Goal: Task Accomplishment & Management: Manage account settings

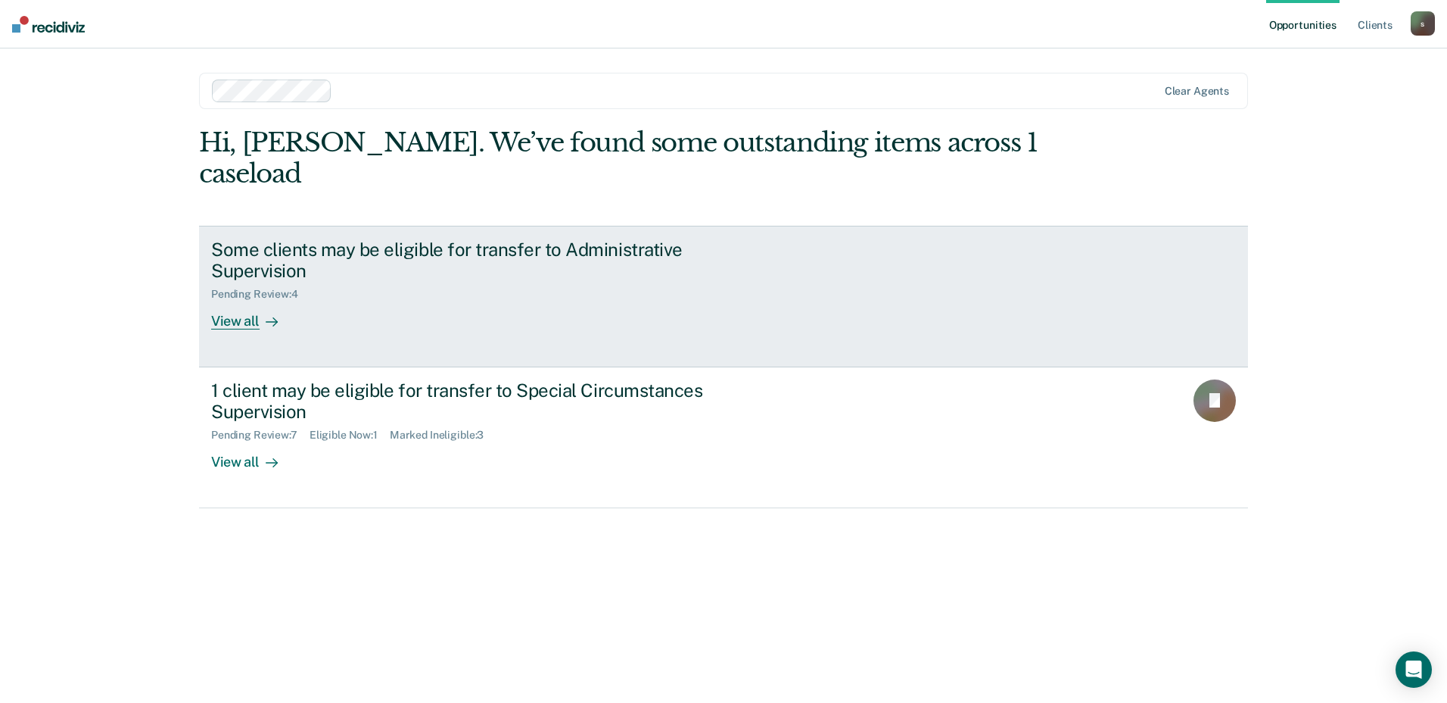
click at [318, 271] on div "Some clients may be eligible for transfer to Administrative Supervision Pending…" at bounding box center [495, 284] width 568 height 92
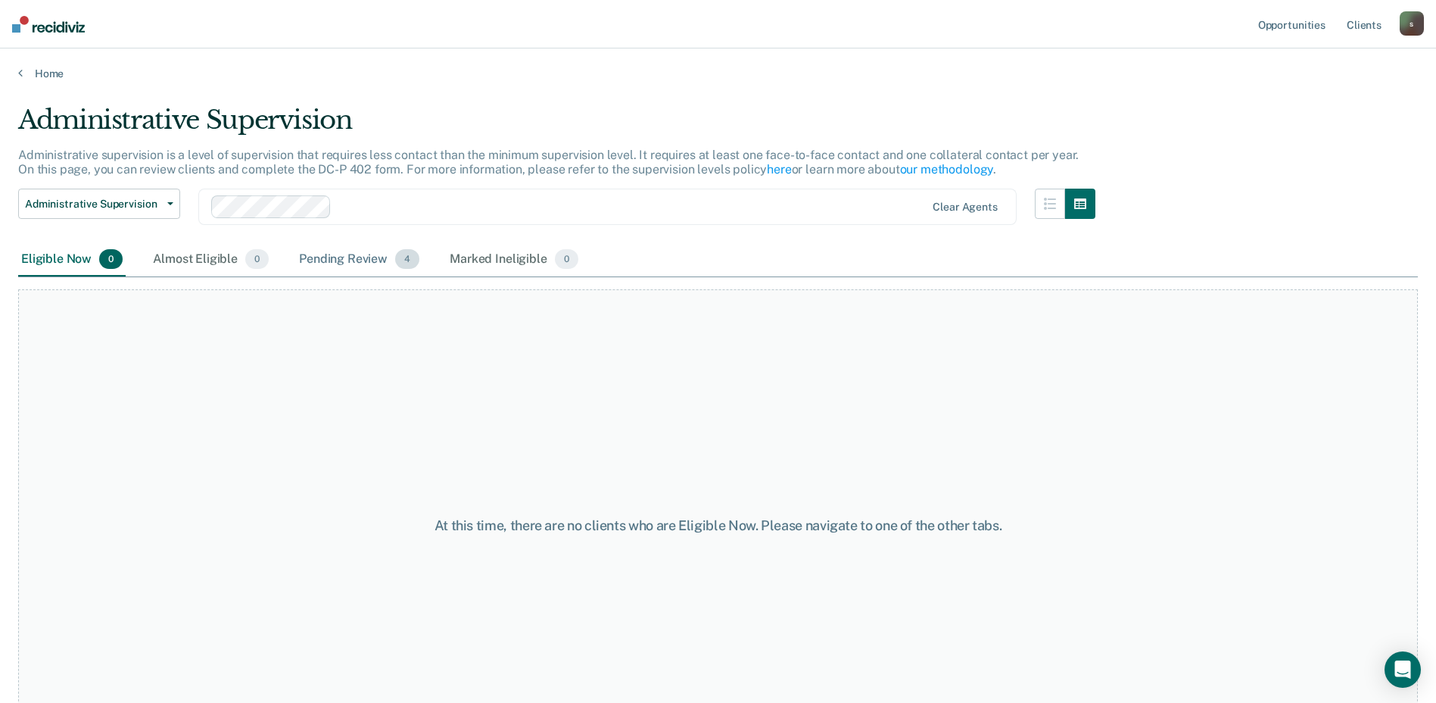
click at [337, 262] on div "Pending Review 4" at bounding box center [359, 259] width 126 height 33
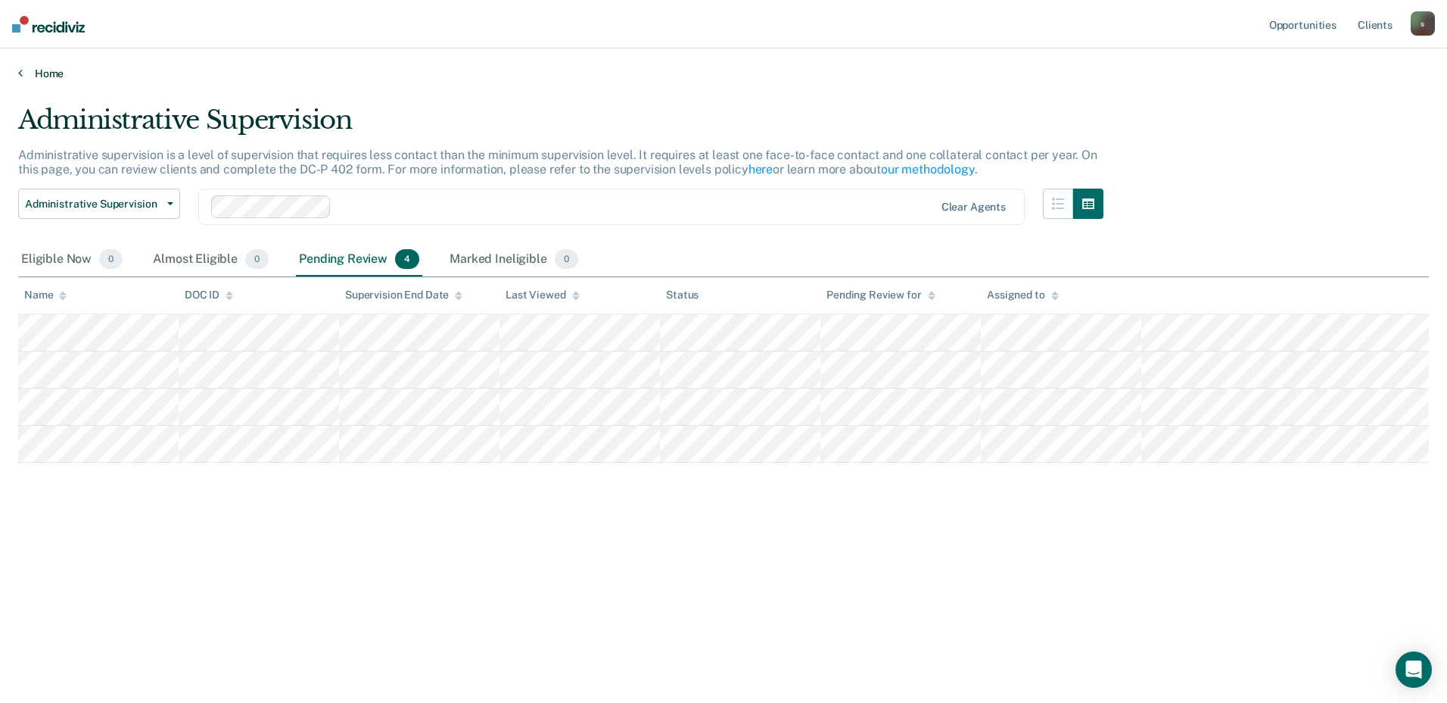
click at [18, 70] on icon at bounding box center [20, 73] width 5 height 12
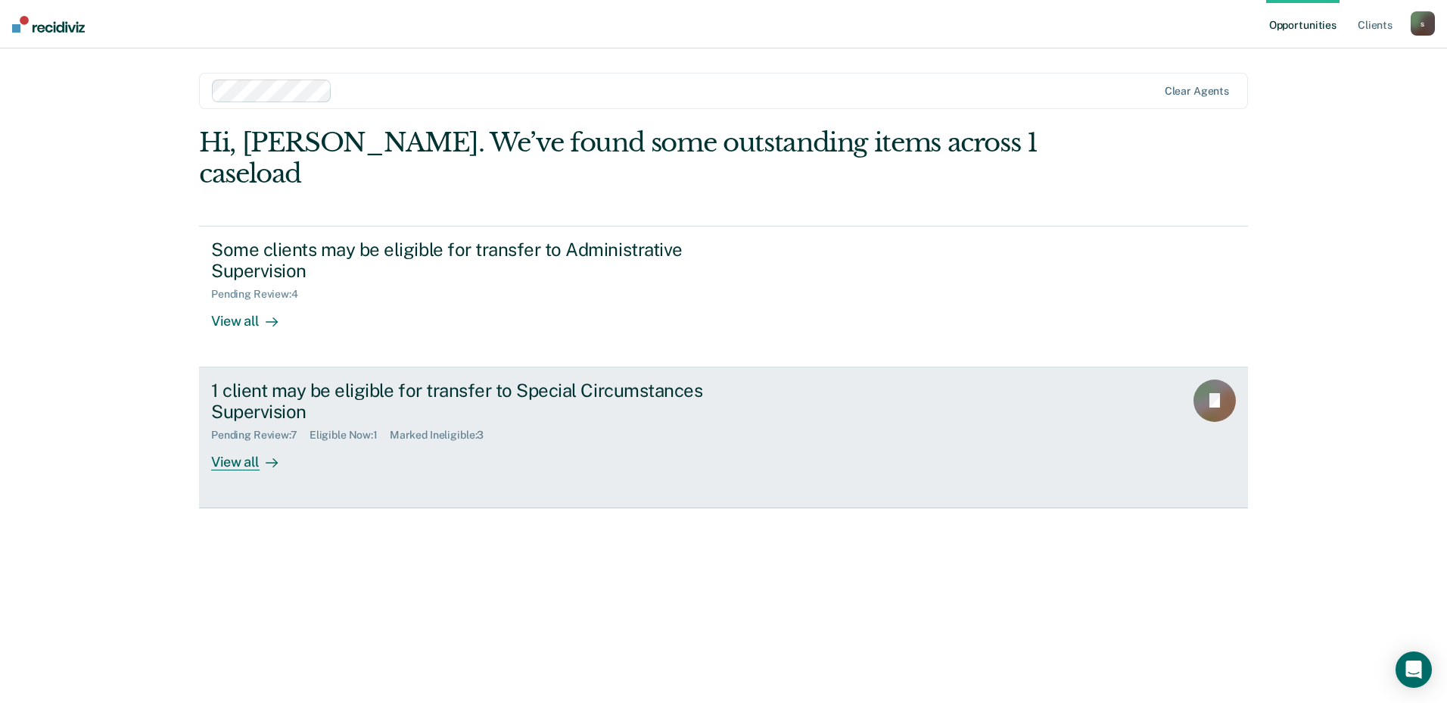
click at [244, 441] on div "View all" at bounding box center [253, 456] width 85 height 30
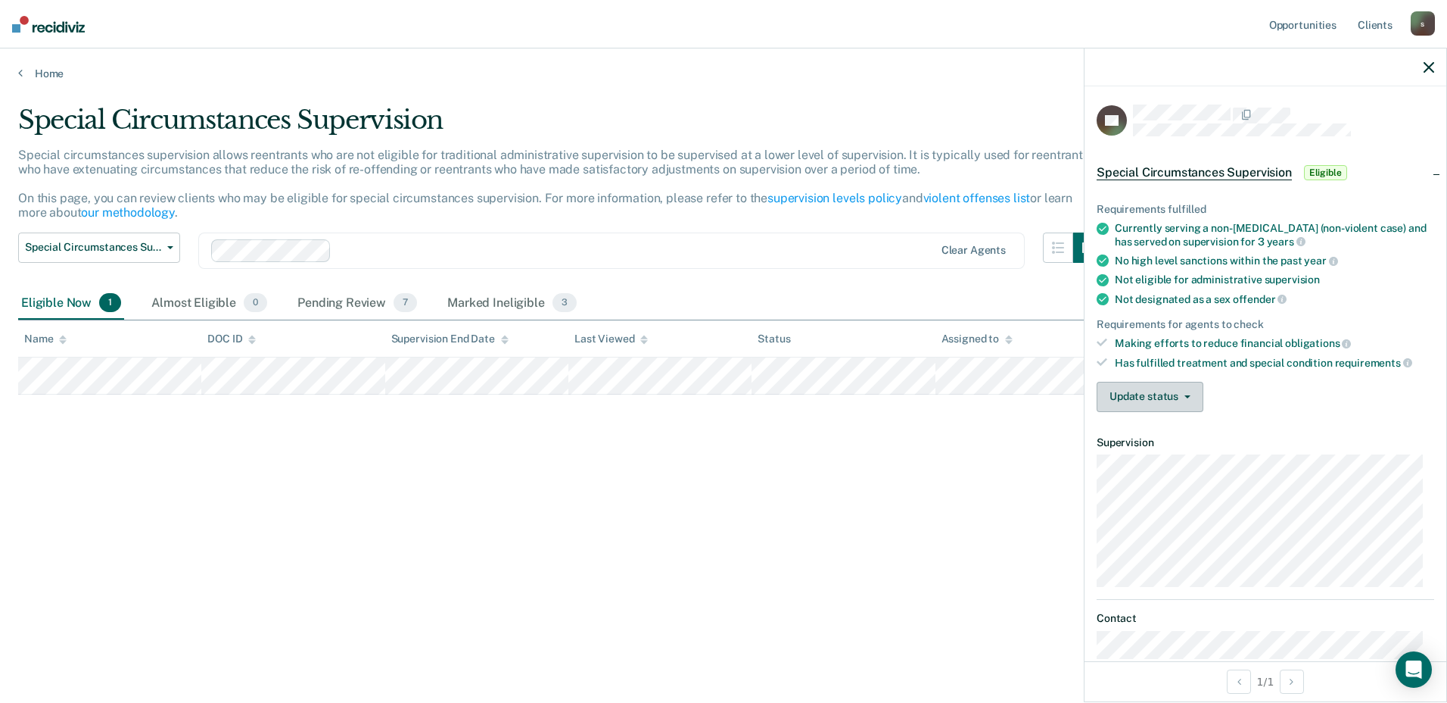
click at [1183, 391] on button "Update status" at bounding box center [1150, 397] width 107 height 30
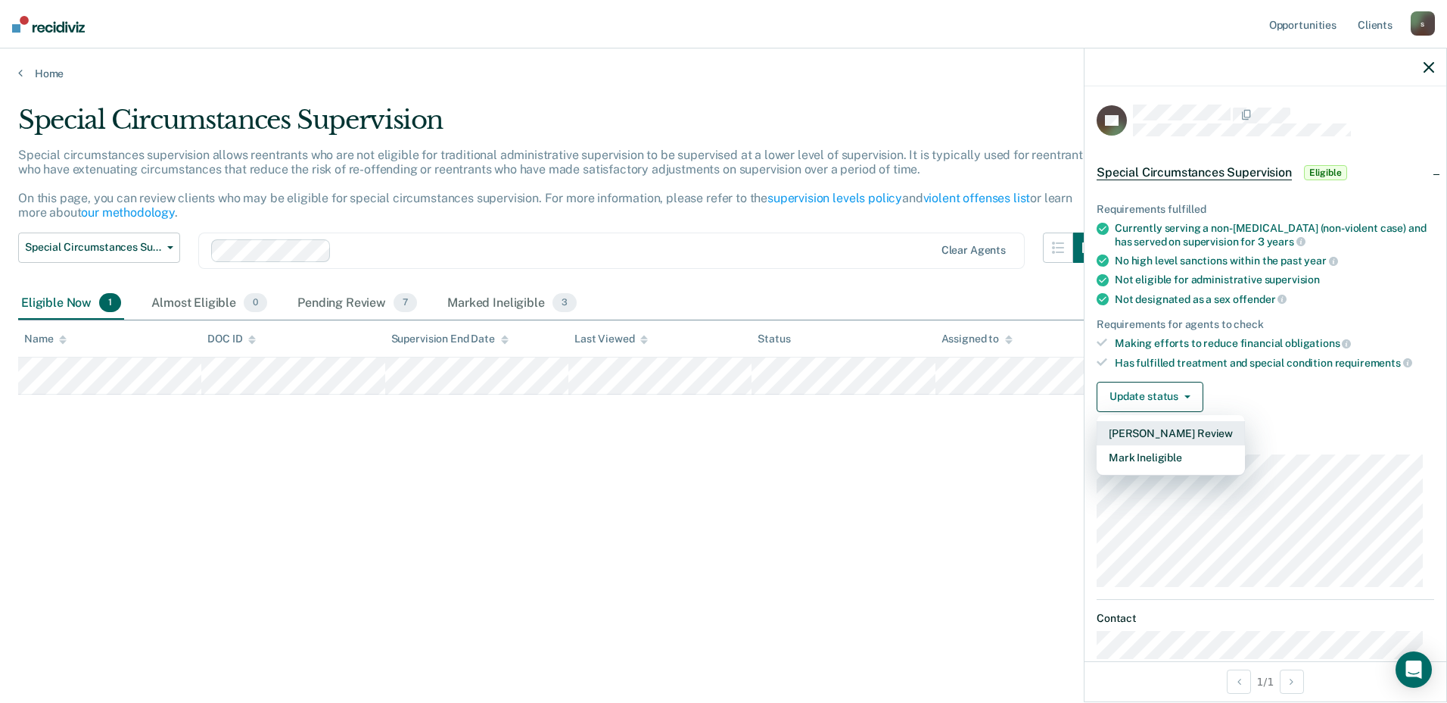
click at [1186, 430] on button "[PERSON_NAME] Review" at bounding box center [1171, 433] width 148 height 24
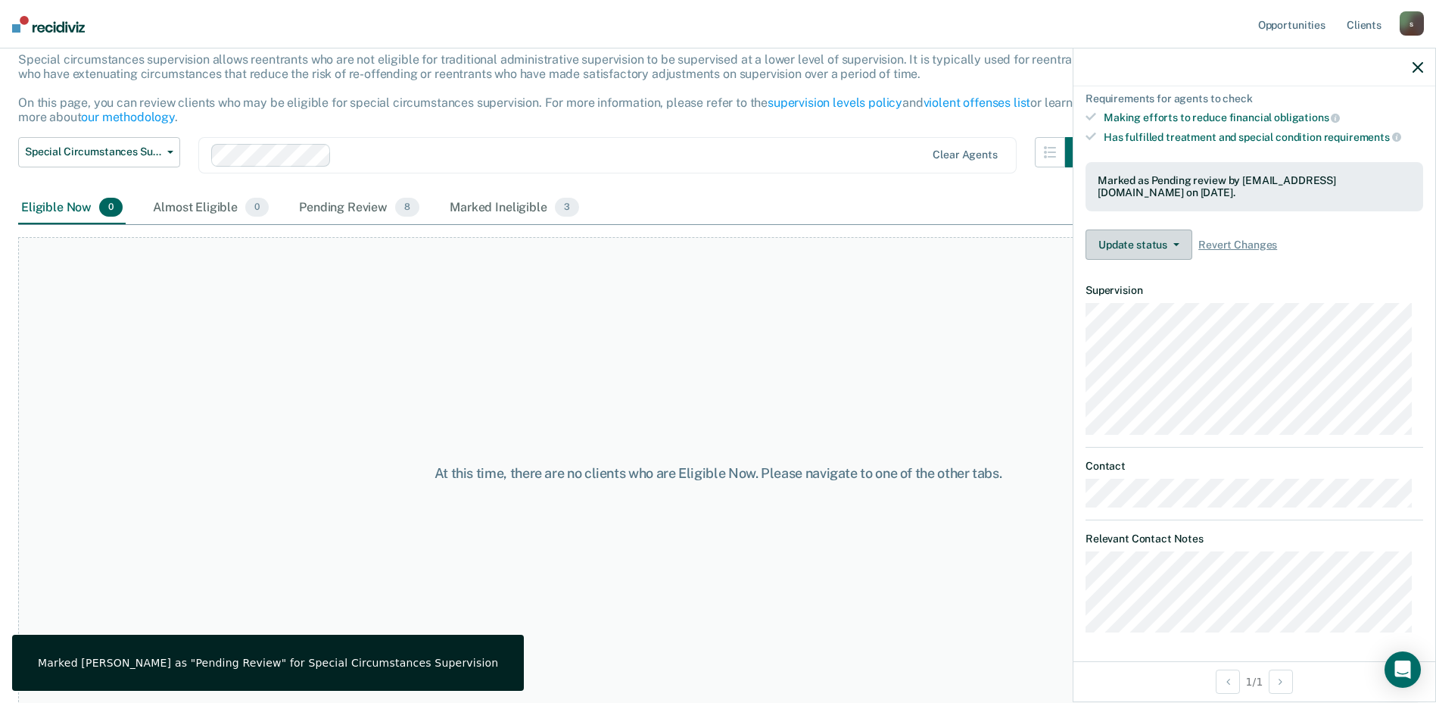
scroll to position [102, 0]
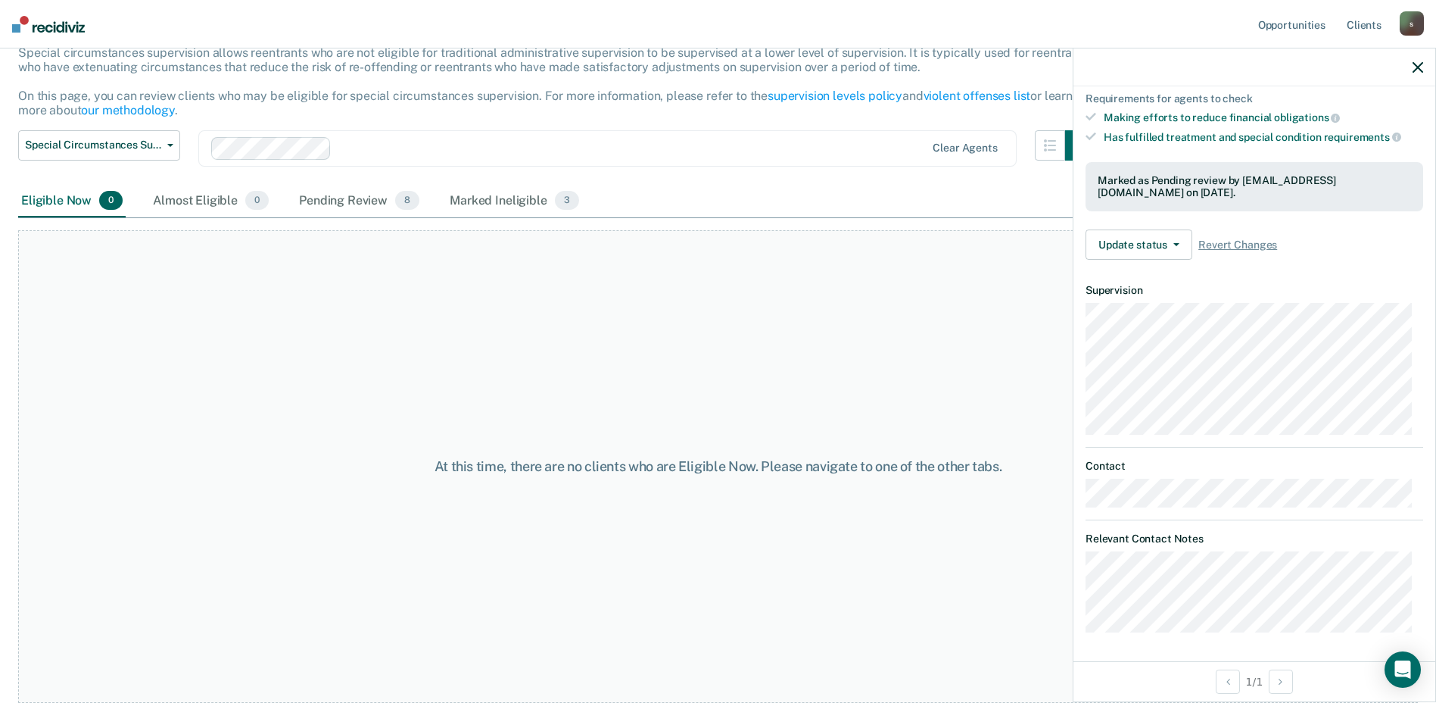
click at [1419, 61] on button "button" at bounding box center [1418, 67] width 11 height 13
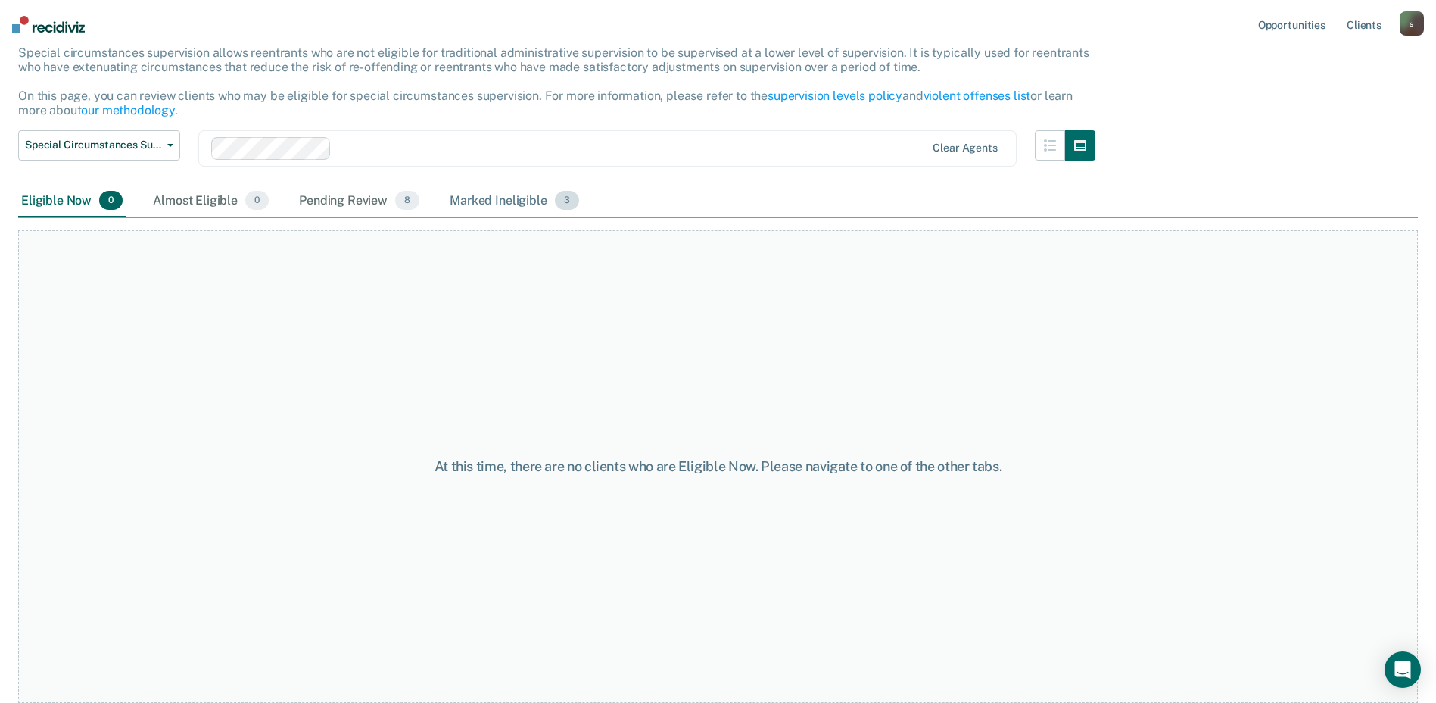
click at [533, 195] on div "Marked Ineligible 3" at bounding box center [515, 201] width 136 height 33
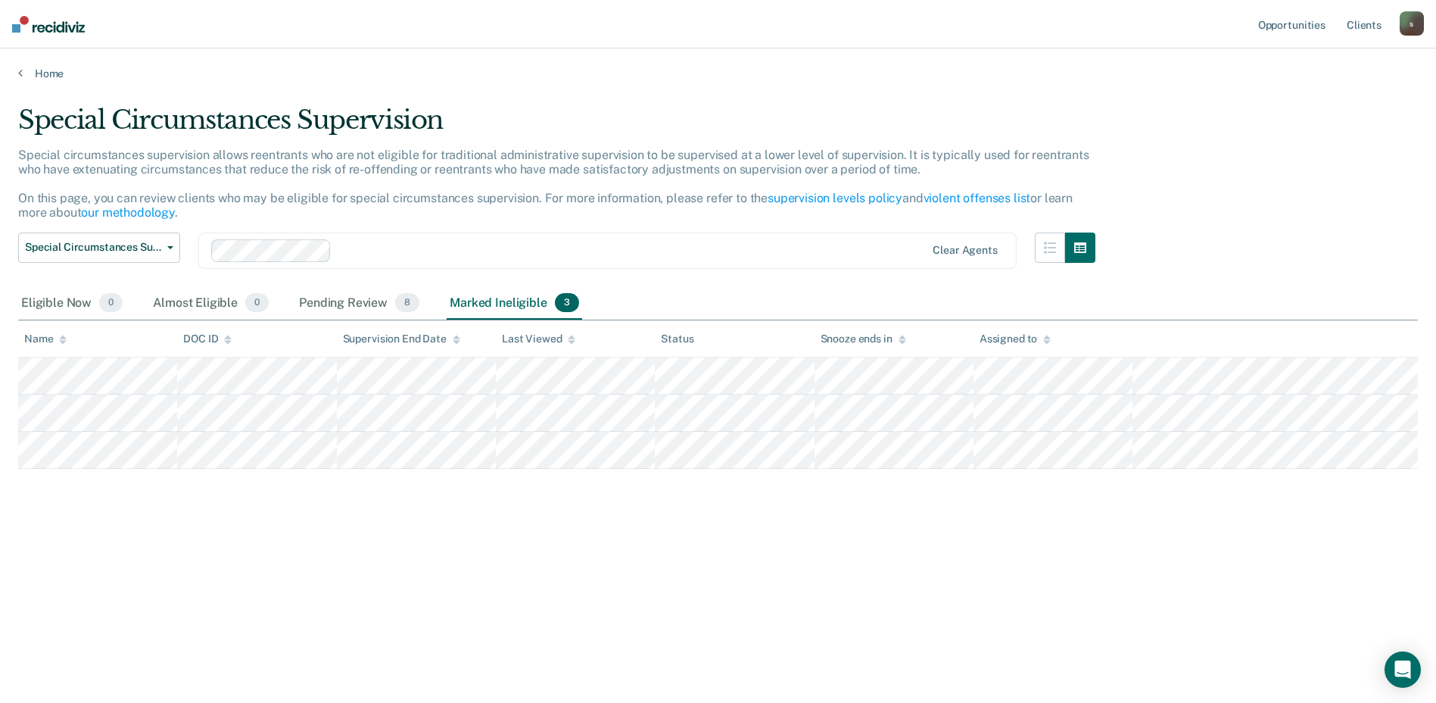
scroll to position [0, 0]
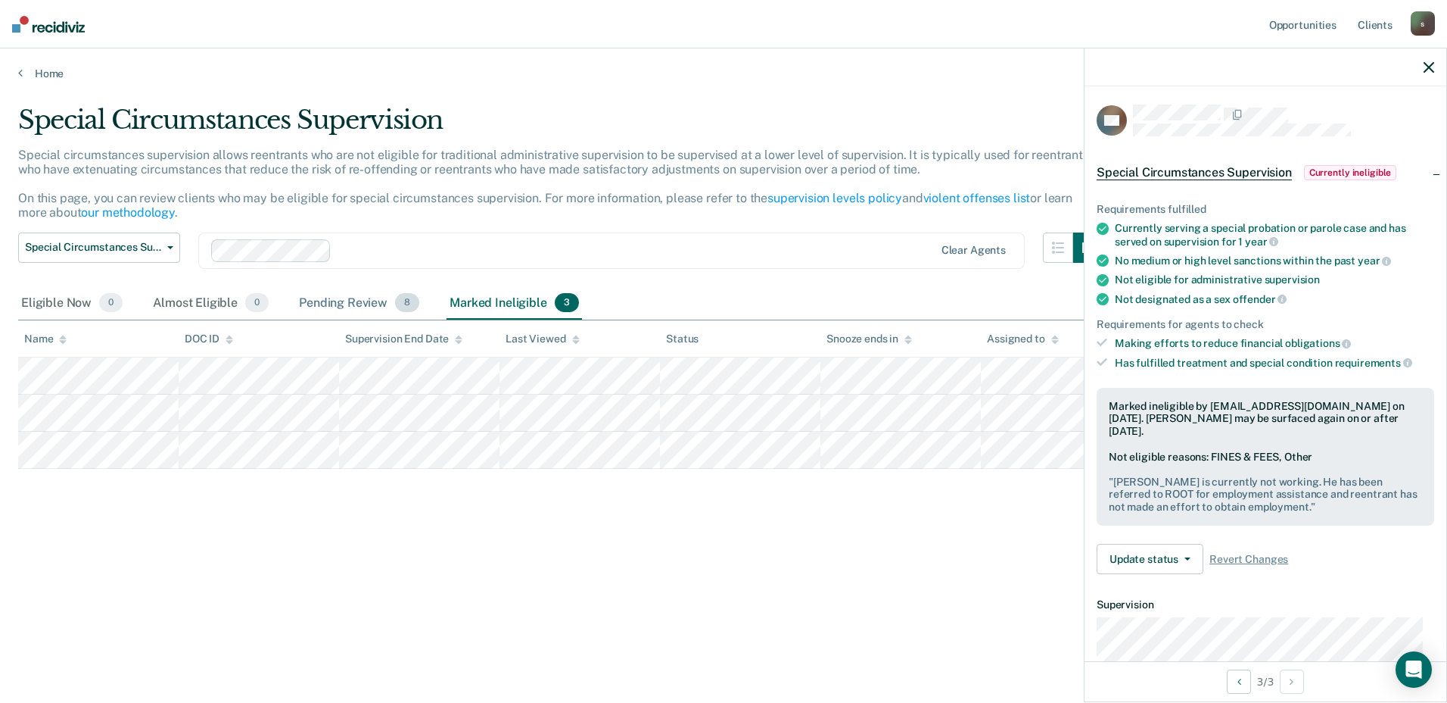
click at [362, 287] on div "Pending Review 8" at bounding box center [359, 303] width 126 height 33
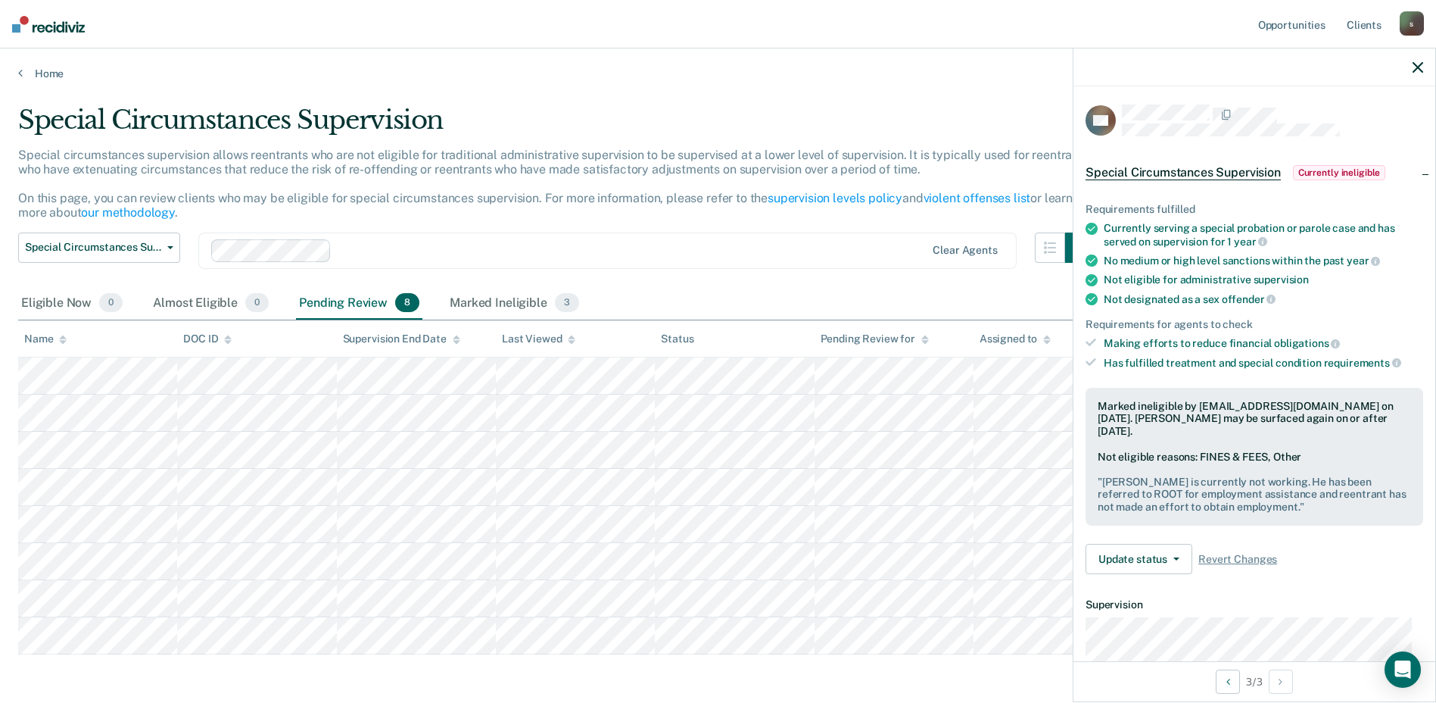
click at [360, 301] on div "Pending Review 8" at bounding box center [359, 303] width 126 height 33
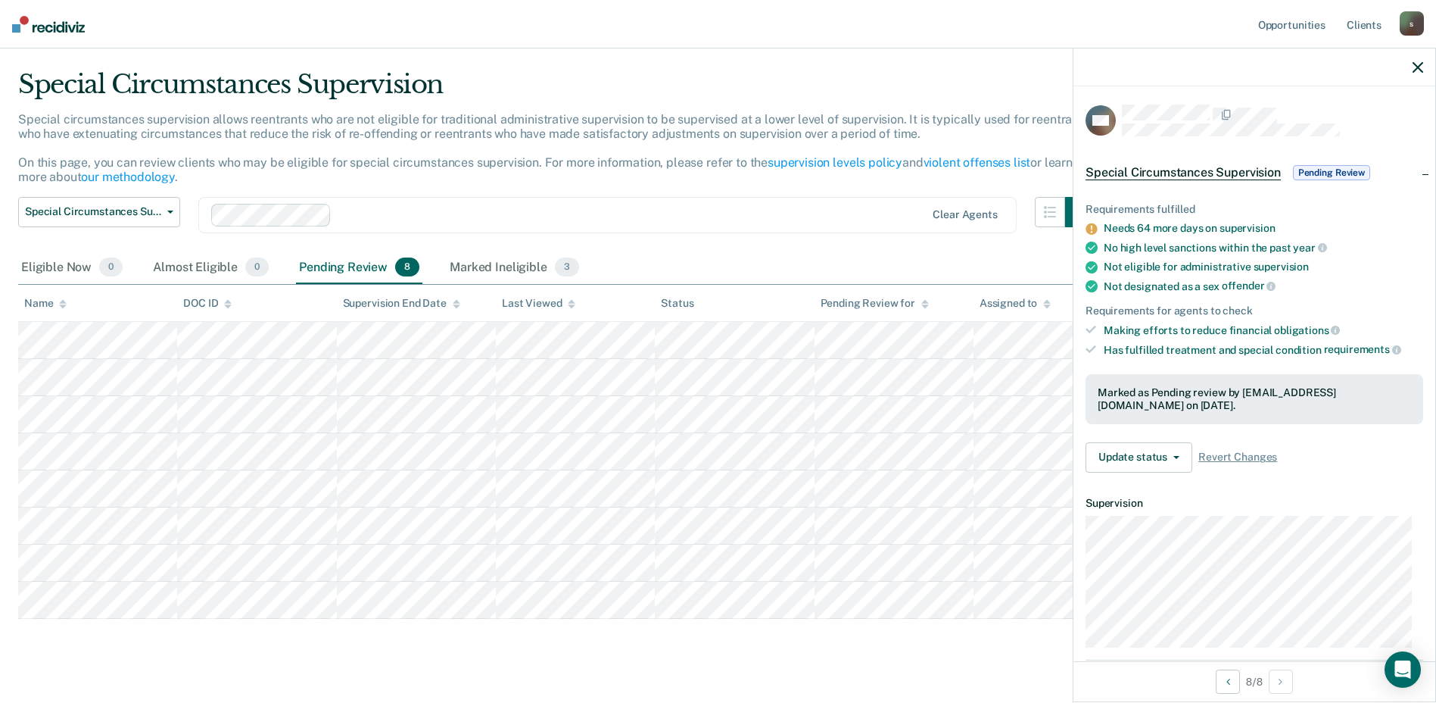
scroll to position [61, 0]
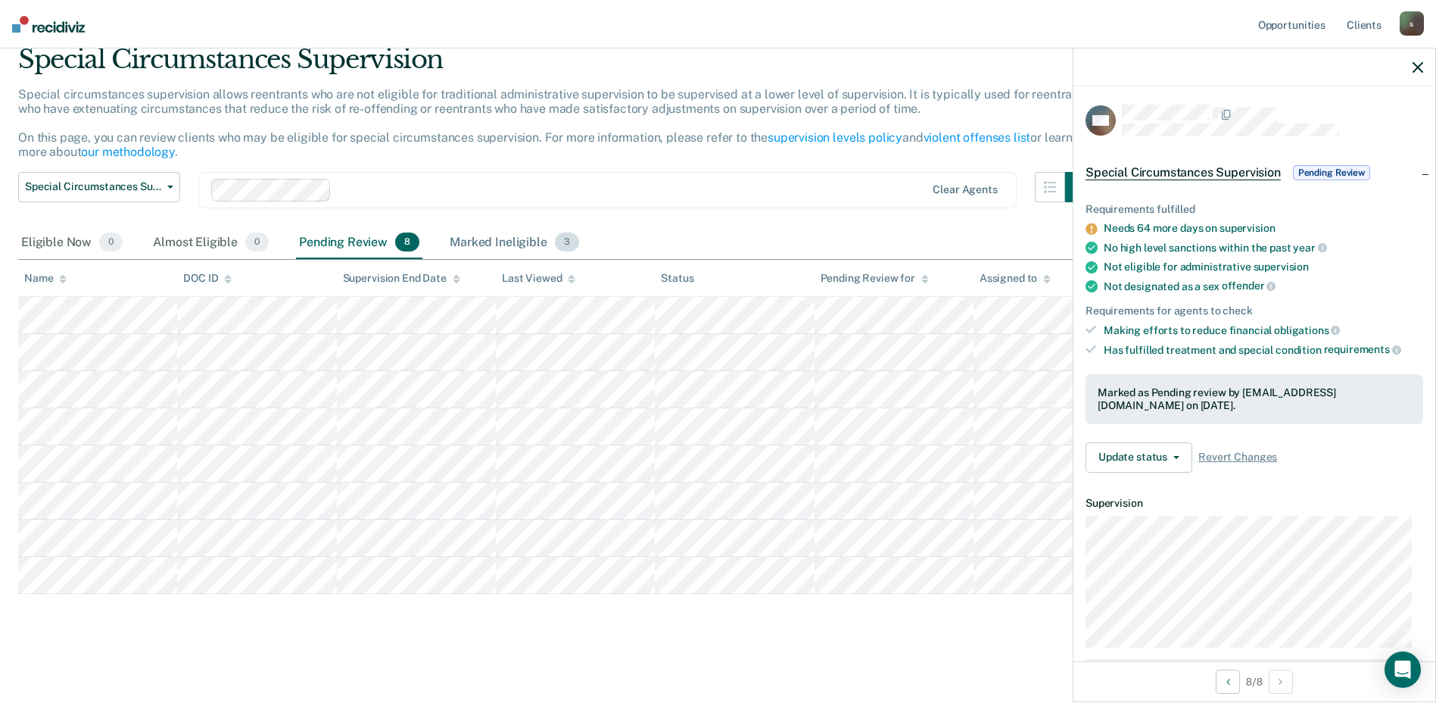
click at [537, 245] on div "Marked Ineligible 3" at bounding box center [515, 242] width 136 height 33
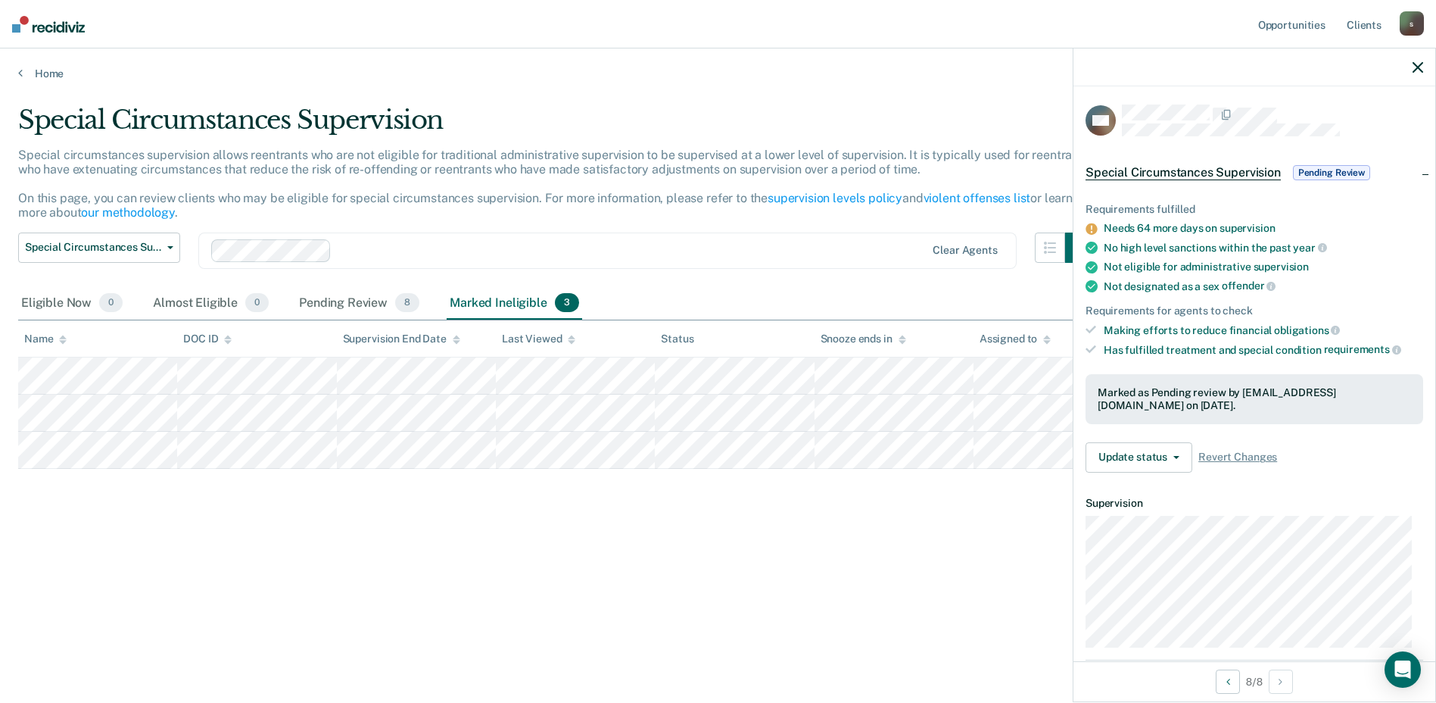
scroll to position [0, 0]
click at [185, 301] on div "Almost Eligible 0" at bounding box center [211, 303] width 122 height 33
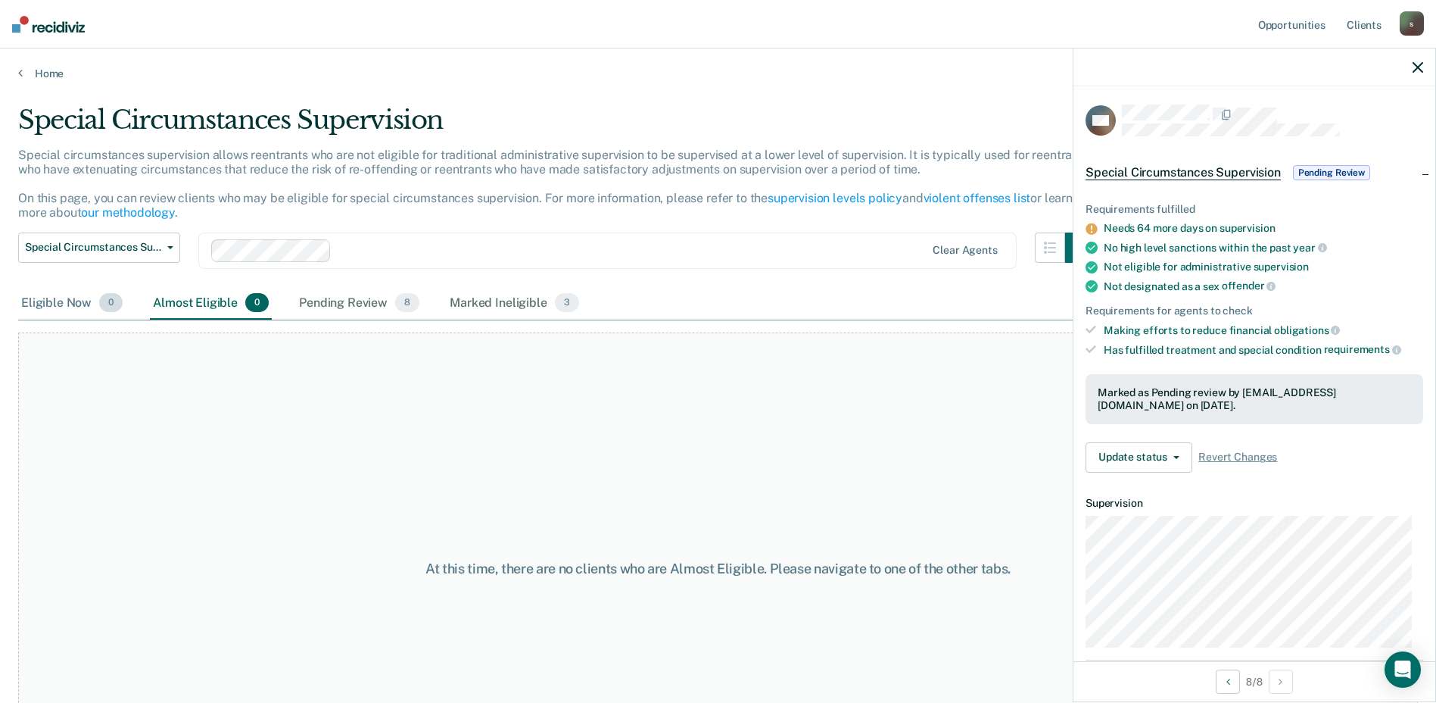
click at [67, 302] on div "Eligible Now 0" at bounding box center [71, 303] width 107 height 33
click at [363, 310] on div "Pending Review 8" at bounding box center [359, 303] width 126 height 33
